Goal: Task Accomplishment & Management: Manage account settings

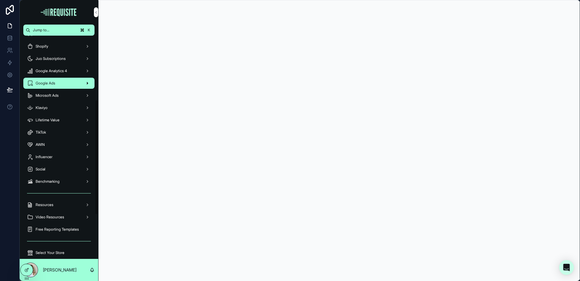
scroll to position [124, 0]
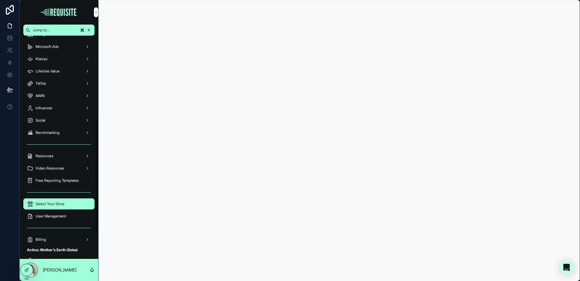
click at [60, 202] on span "Select Your Store" at bounding box center [50, 203] width 29 height 5
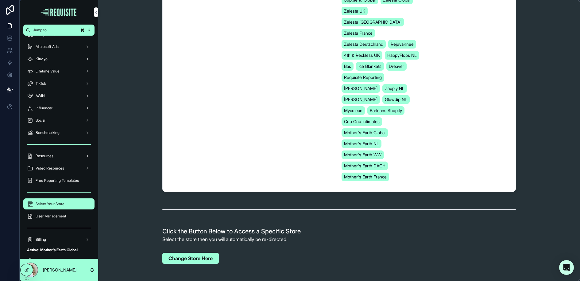
scroll to position [156, 0]
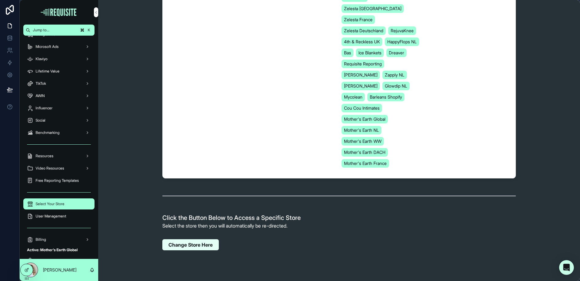
click at [197, 242] on span "Change Store Here" at bounding box center [191, 245] width 44 height 6
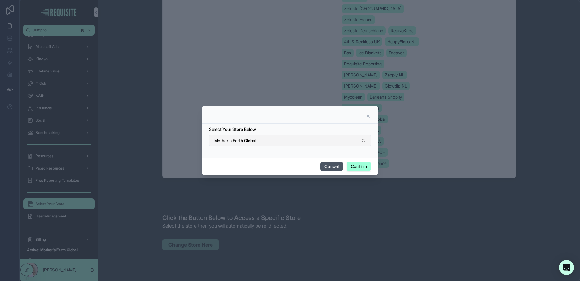
click at [245, 142] on span "Mother's Earth Global" at bounding box center [235, 141] width 42 height 6
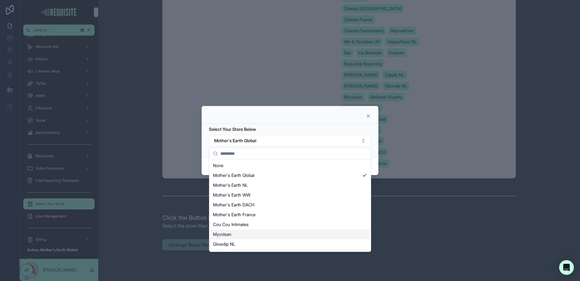
click at [280, 234] on div "Mycolean" at bounding box center [290, 234] width 159 height 10
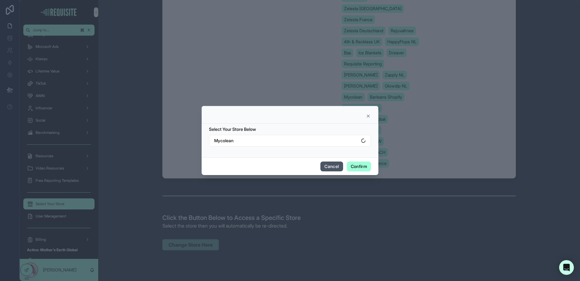
click at [355, 166] on button "Confirm" at bounding box center [359, 167] width 24 height 10
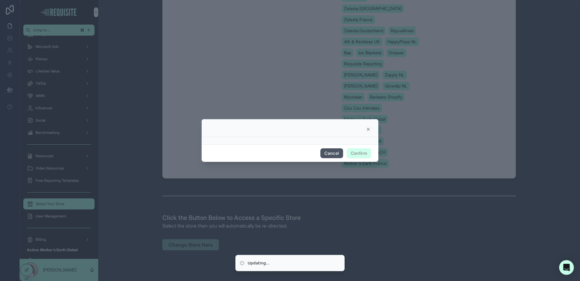
scroll to position [158, 0]
